Goal: Task Accomplishment & Management: Manage account settings

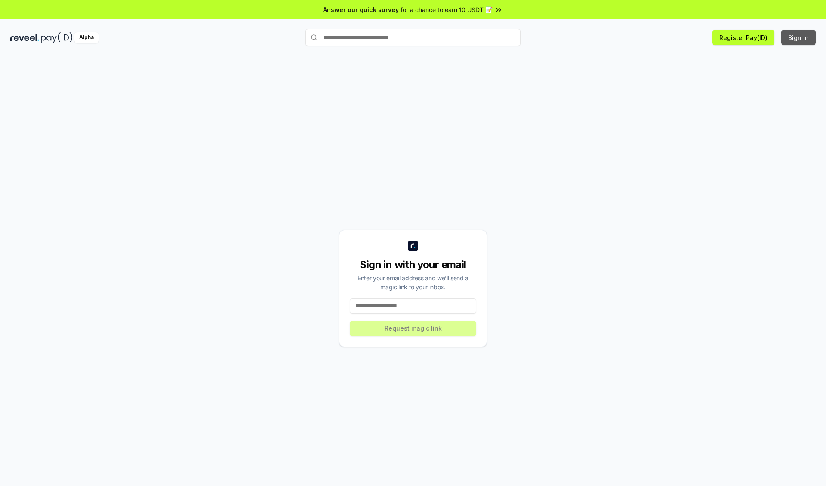
click at [799, 37] on button "Sign In" at bounding box center [798, 37] width 34 height 15
type input "**********"
click at [413, 328] on button "Request magic link" at bounding box center [413, 328] width 126 height 15
